Goal: Use online tool/utility: Utilize a website feature to perform a specific function

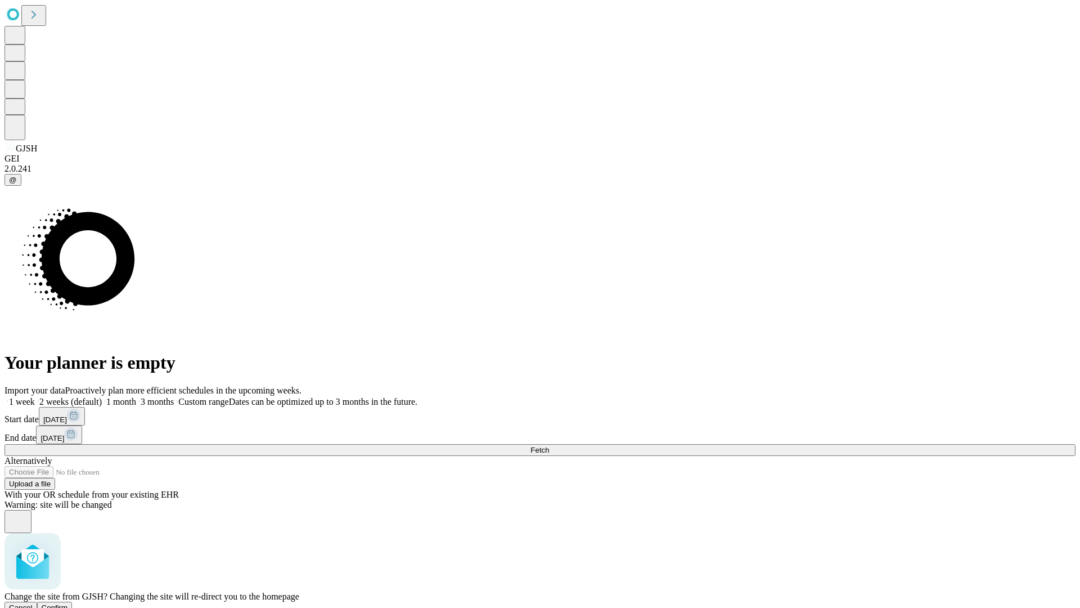
click at [68, 603] on span "Confirm" at bounding box center [55, 607] width 26 height 8
click at [136, 397] on label "1 month" at bounding box center [119, 402] width 34 height 10
click at [549, 446] on span "Fetch" at bounding box center [540, 450] width 19 height 8
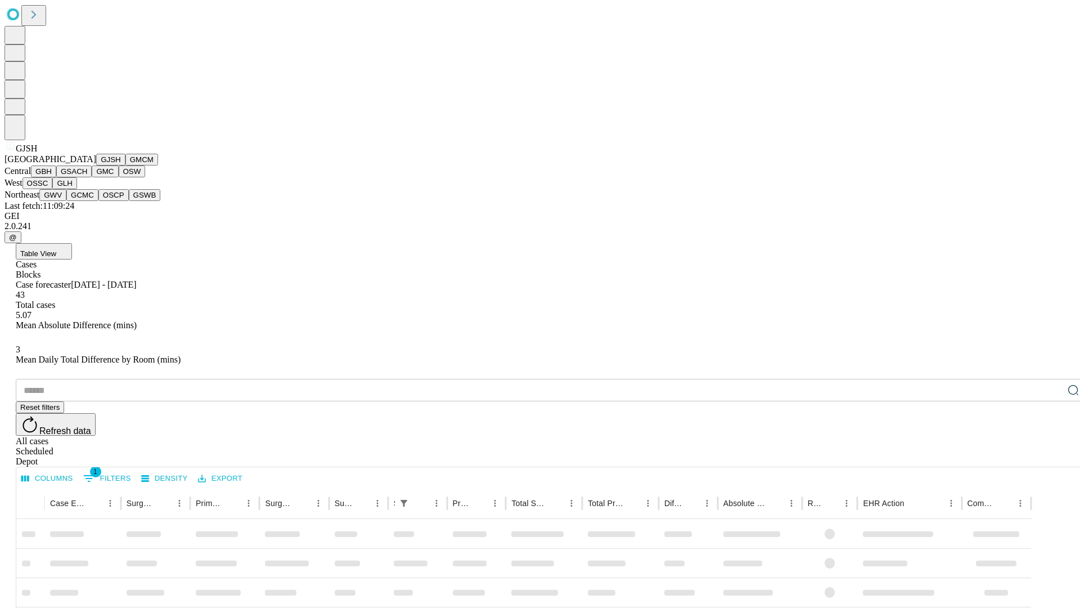
click at [125, 165] on button "GMCM" at bounding box center [141, 160] width 33 height 12
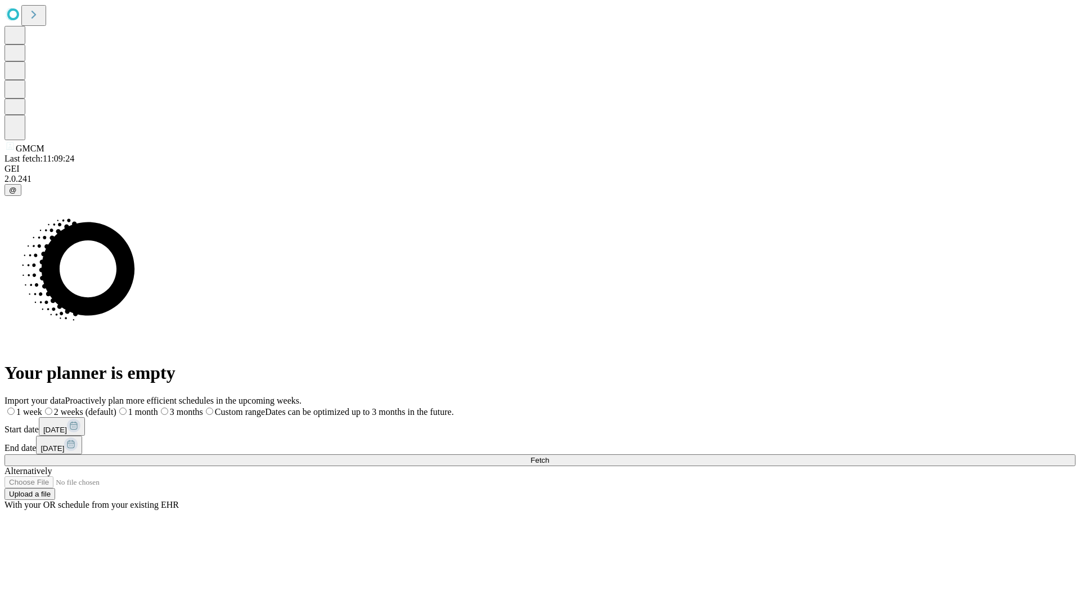
click at [158, 407] on label "1 month" at bounding box center [137, 412] width 42 height 10
click at [549, 456] on span "Fetch" at bounding box center [540, 460] width 19 height 8
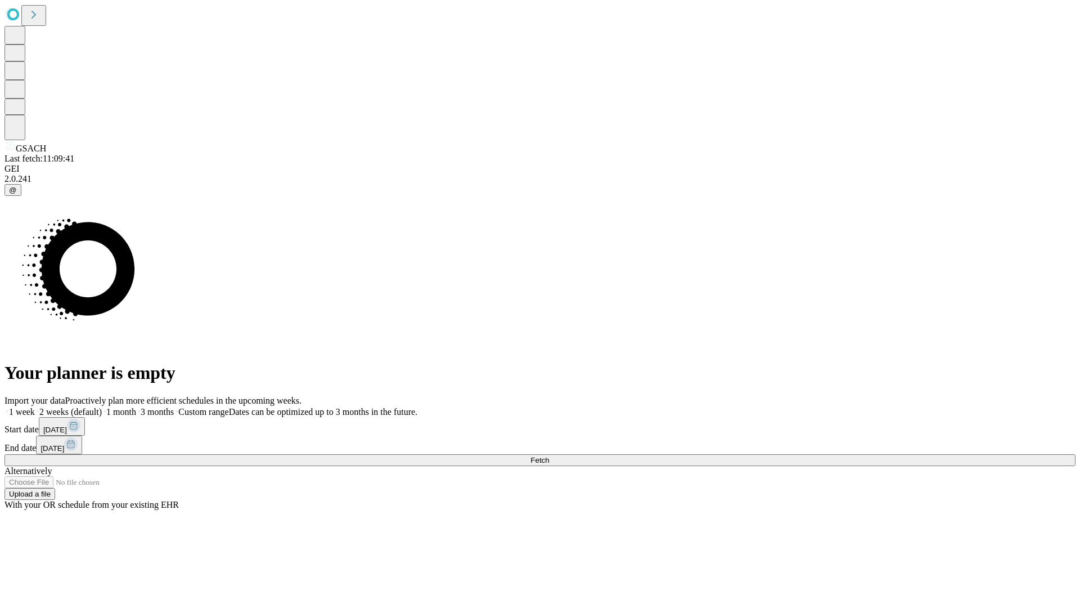
click at [136, 407] on label "1 month" at bounding box center [119, 412] width 34 height 10
click at [549, 456] on span "Fetch" at bounding box center [540, 460] width 19 height 8
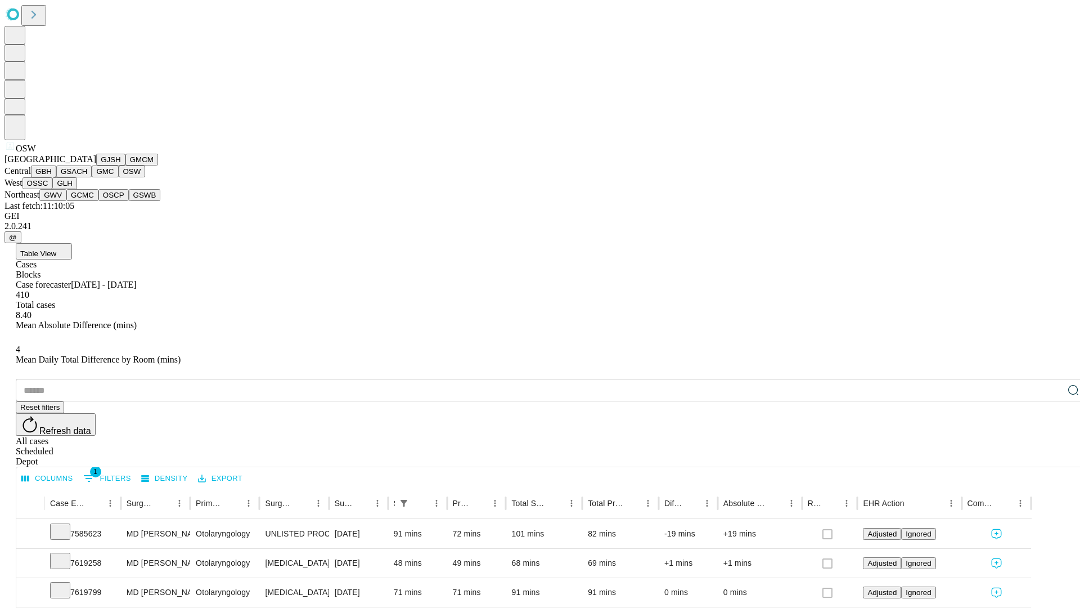
click at [53, 189] on button "OSSC" at bounding box center [38, 183] width 30 height 12
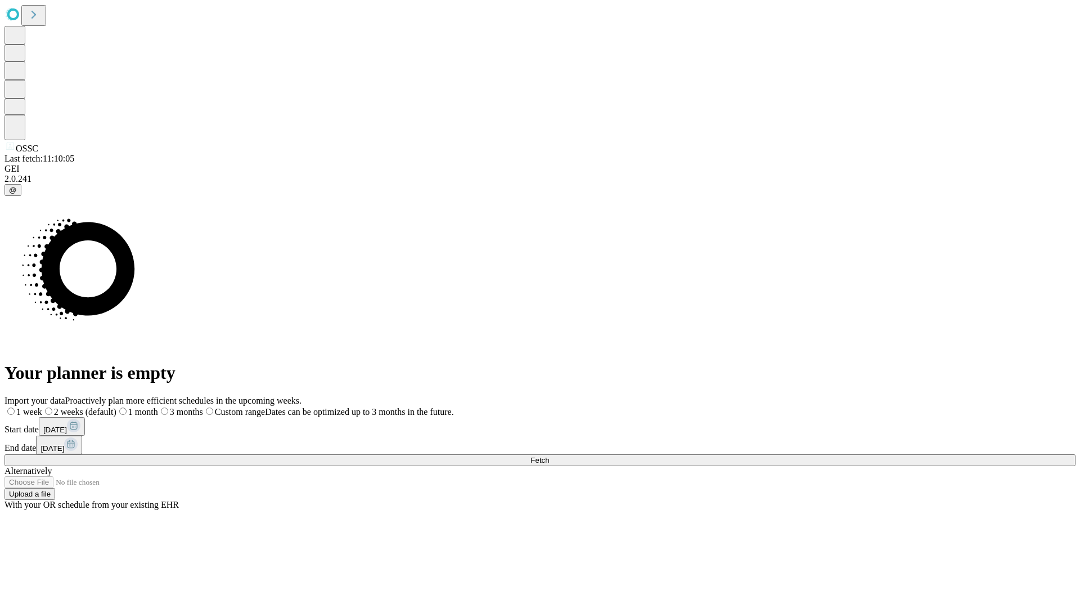
click at [158, 407] on label "1 month" at bounding box center [137, 412] width 42 height 10
click at [549, 456] on span "Fetch" at bounding box center [540, 460] width 19 height 8
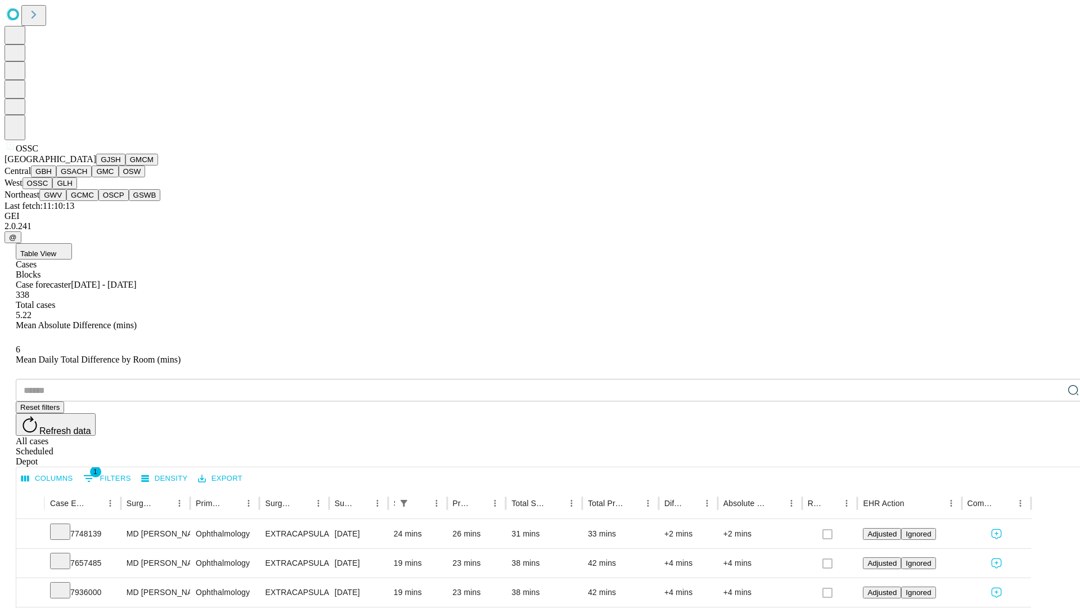
click at [77, 189] on button "GLH" at bounding box center [64, 183] width 24 height 12
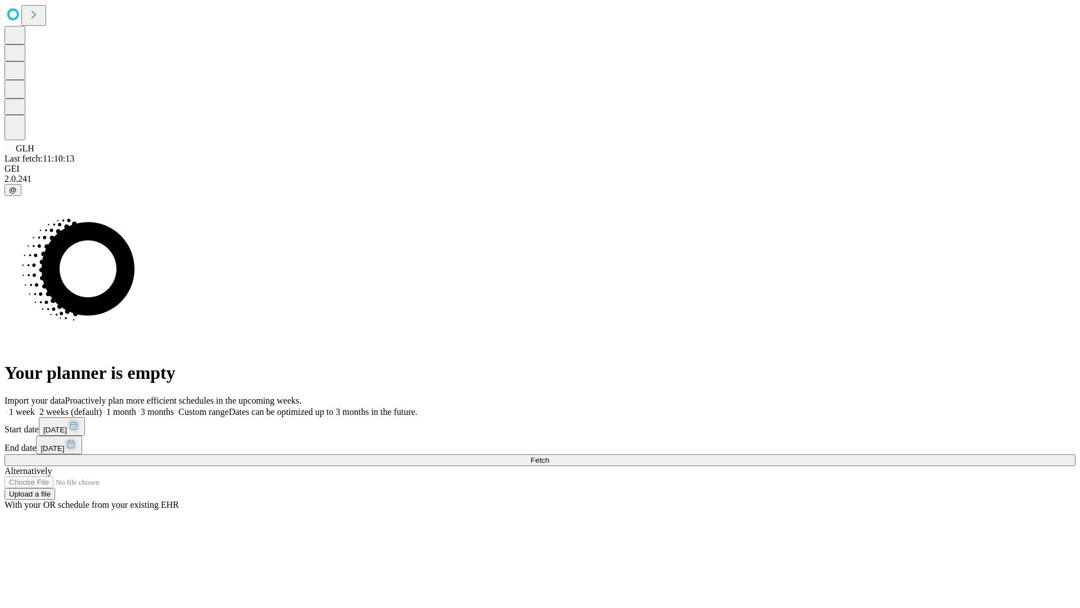
click at [136, 407] on label "1 month" at bounding box center [119, 412] width 34 height 10
click at [549, 456] on span "Fetch" at bounding box center [540, 460] width 19 height 8
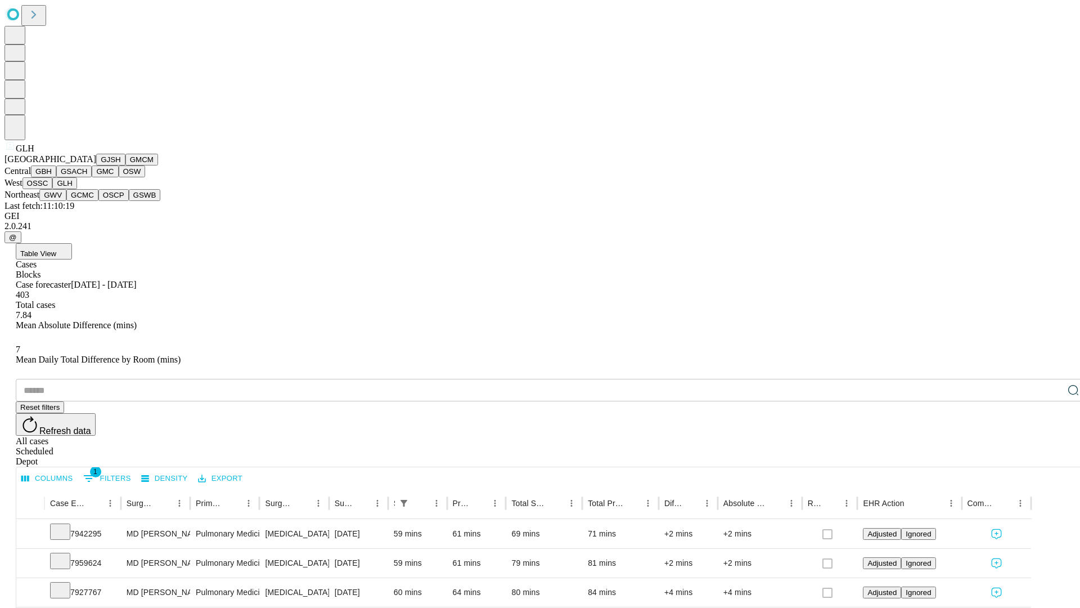
click at [66, 201] on button "GWV" at bounding box center [52, 195] width 27 height 12
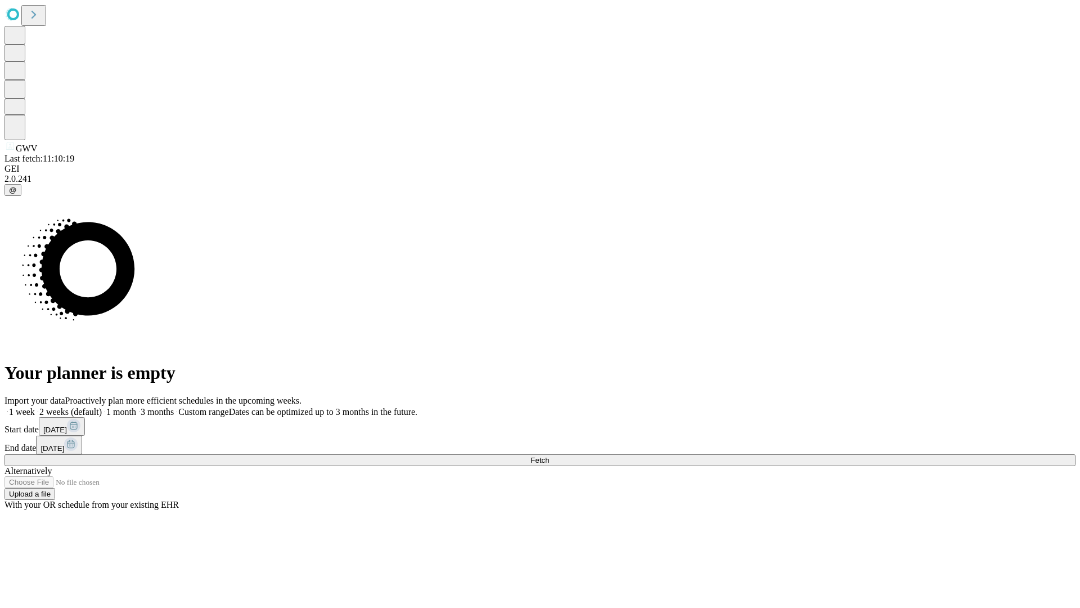
click at [136, 407] on label "1 month" at bounding box center [119, 412] width 34 height 10
click at [549, 456] on span "Fetch" at bounding box center [540, 460] width 19 height 8
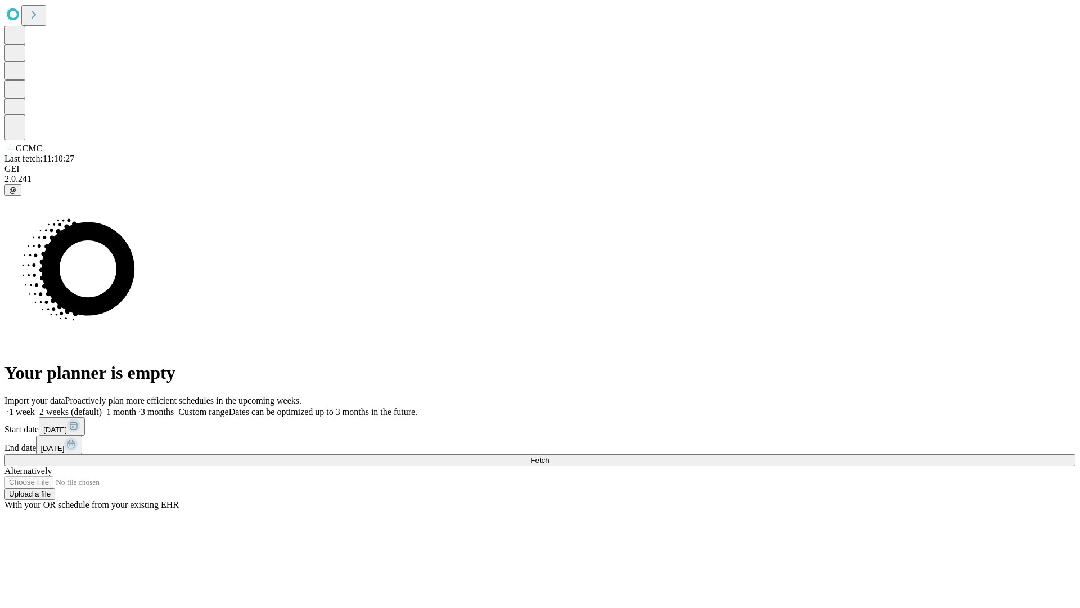
click at [136, 407] on label "1 month" at bounding box center [119, 412] width 34 height 10
click at [549, 456] on span "Fetch" at bounding box center [540, 460] width 19 height 8
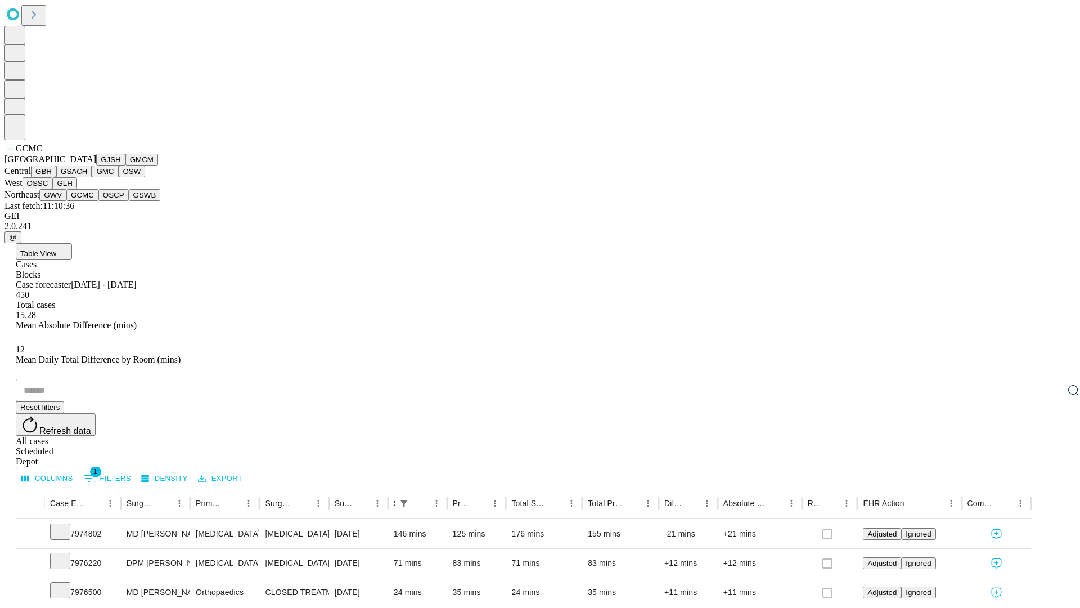
click at [98, 201] on button "OSCP" at bounding box center [113, 195] width 30 height 12
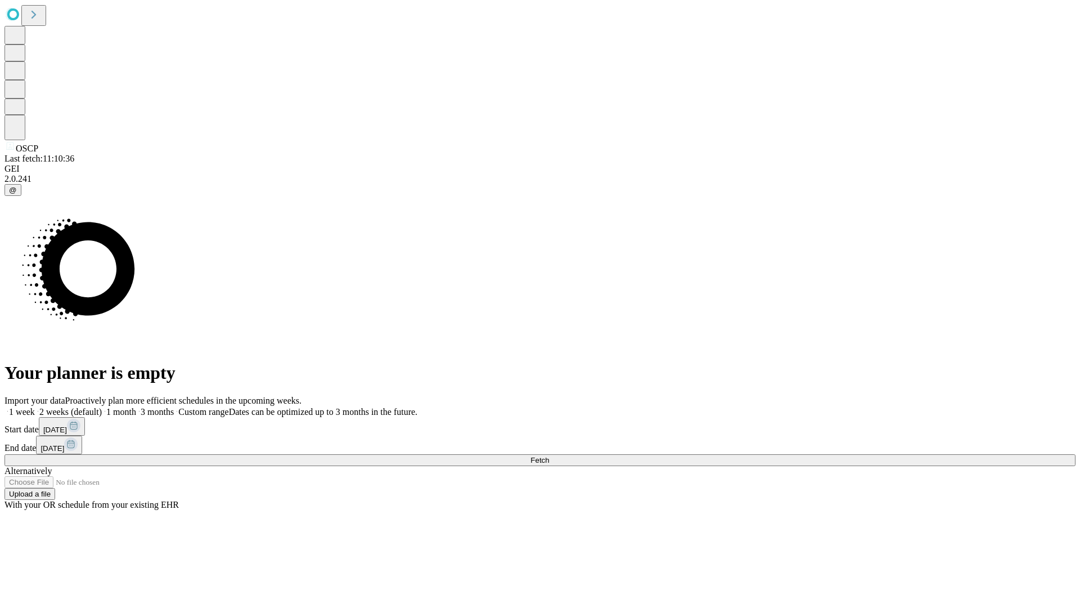
click at [136, 407] on label "1 month" at bounding box center [119, 412] width 34 height 10
click at [549, 456] on span "Fetch" at bounding box center [540, 460] width 19 height 8
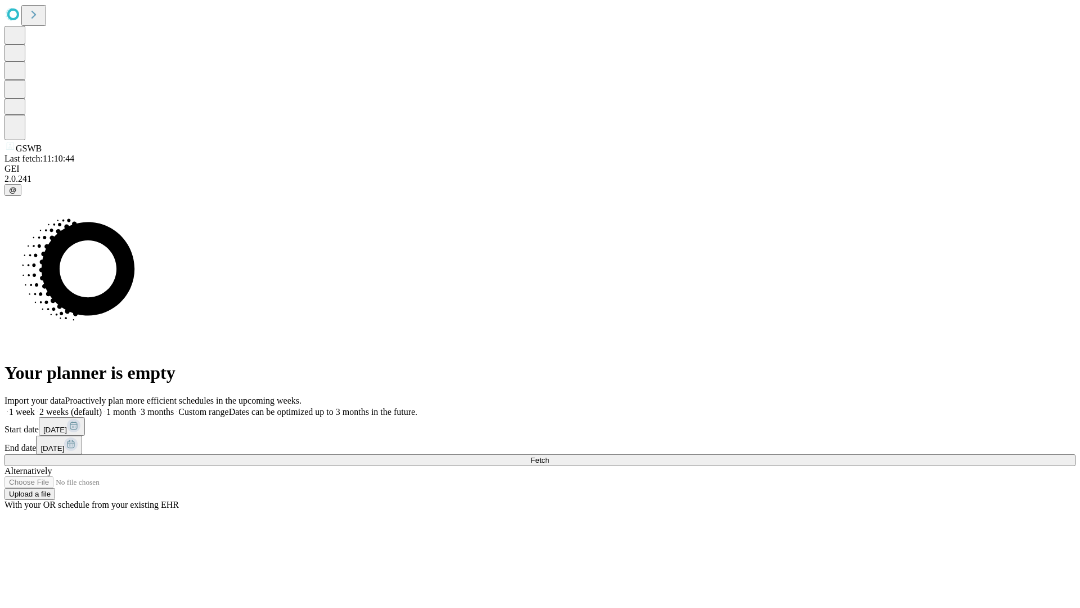
click at [136, 407] on label "1 month" at bounding box center [119, 412] width 34 height 10
click at [549, 456] on span "Fetch" at bounding box center [540, 460] width 19 height 8
